Goal: Navigation & Orientation: Find specific page/section

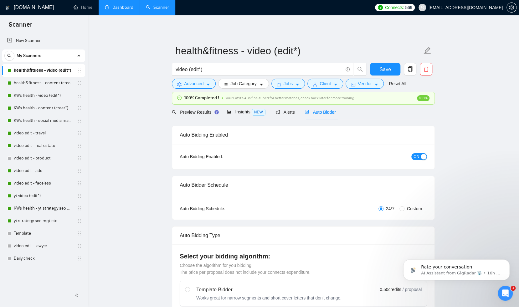
click at [121, 5] on link "Dashboard" at bounding box center [119, 7] width 29 height 5
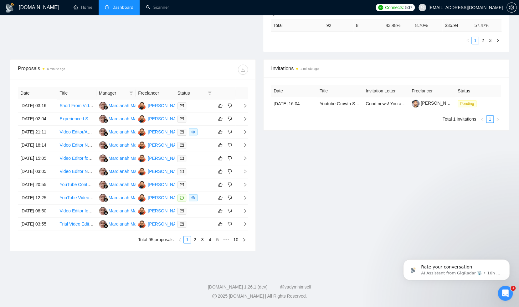
scroll to position [210, 0]
click at [195, 243] on link "2" at bounding box center [194, 239] width 7 height 7
click at [185, 243] on link "1" at bounding box center [187, 239] width 7 height 7
